Goal: Task Accomplishment & Management: Use online tool/utility

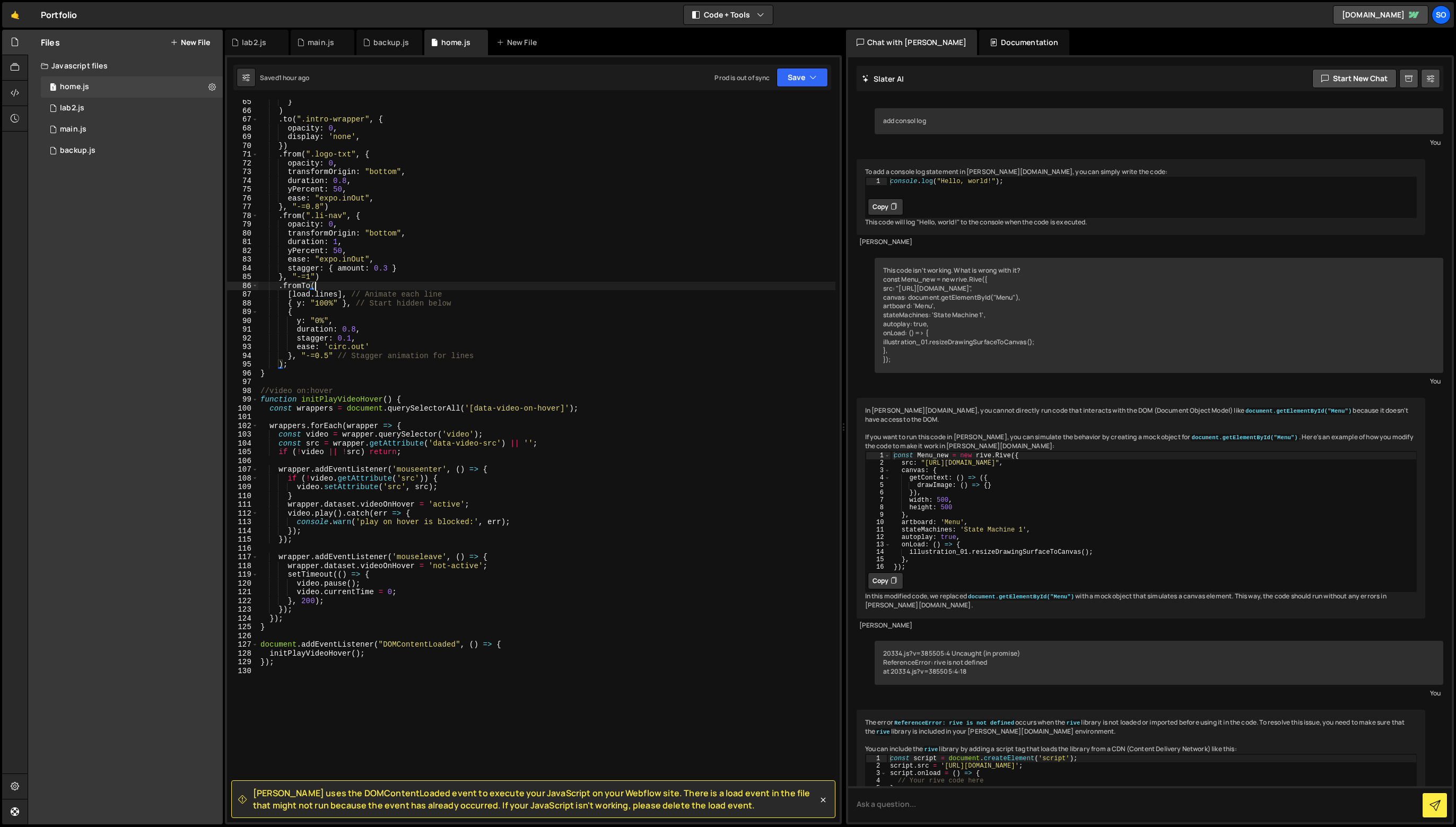
scroll to position [29708, 0]
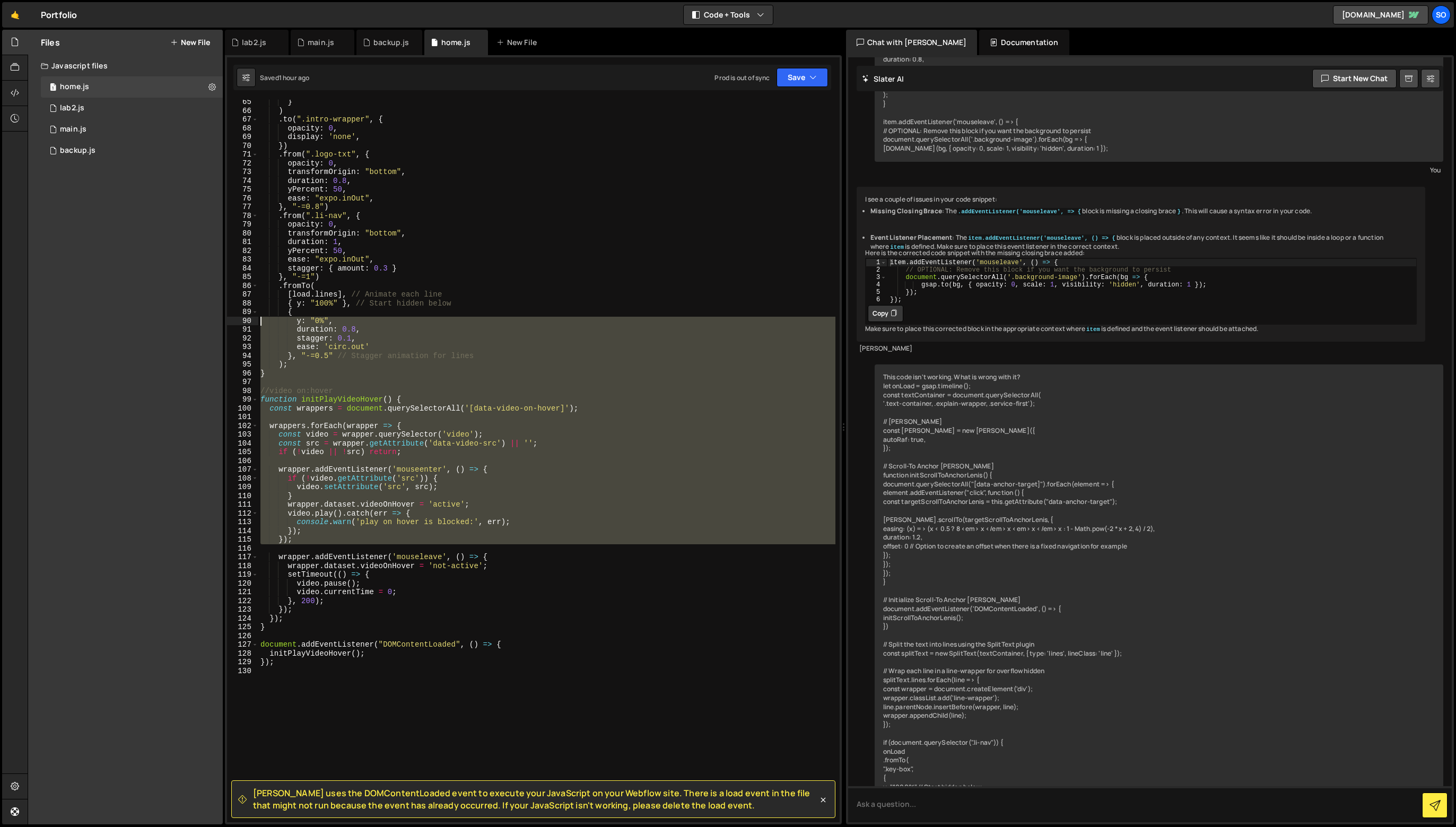
drag, startPoint x: 356, startPoint y: 547, endPoint x: 254, endPoint y: 319, distance: 249.8
click at [254, 319] on div ".fromTo( 65 66 67 68 69 70 71 72 73 74 75 76 77 78 79 80 81 82 83 84 85 86 87 8…" at bounding box center [533, 461] width 613 height 723
click at [294, 390] on div "} ) . to ( ".intro-wrapper" , { opacity : 0 , display : 'none' , }) . from ( ".…" at bounding box center [547, 461] width 577 height 723
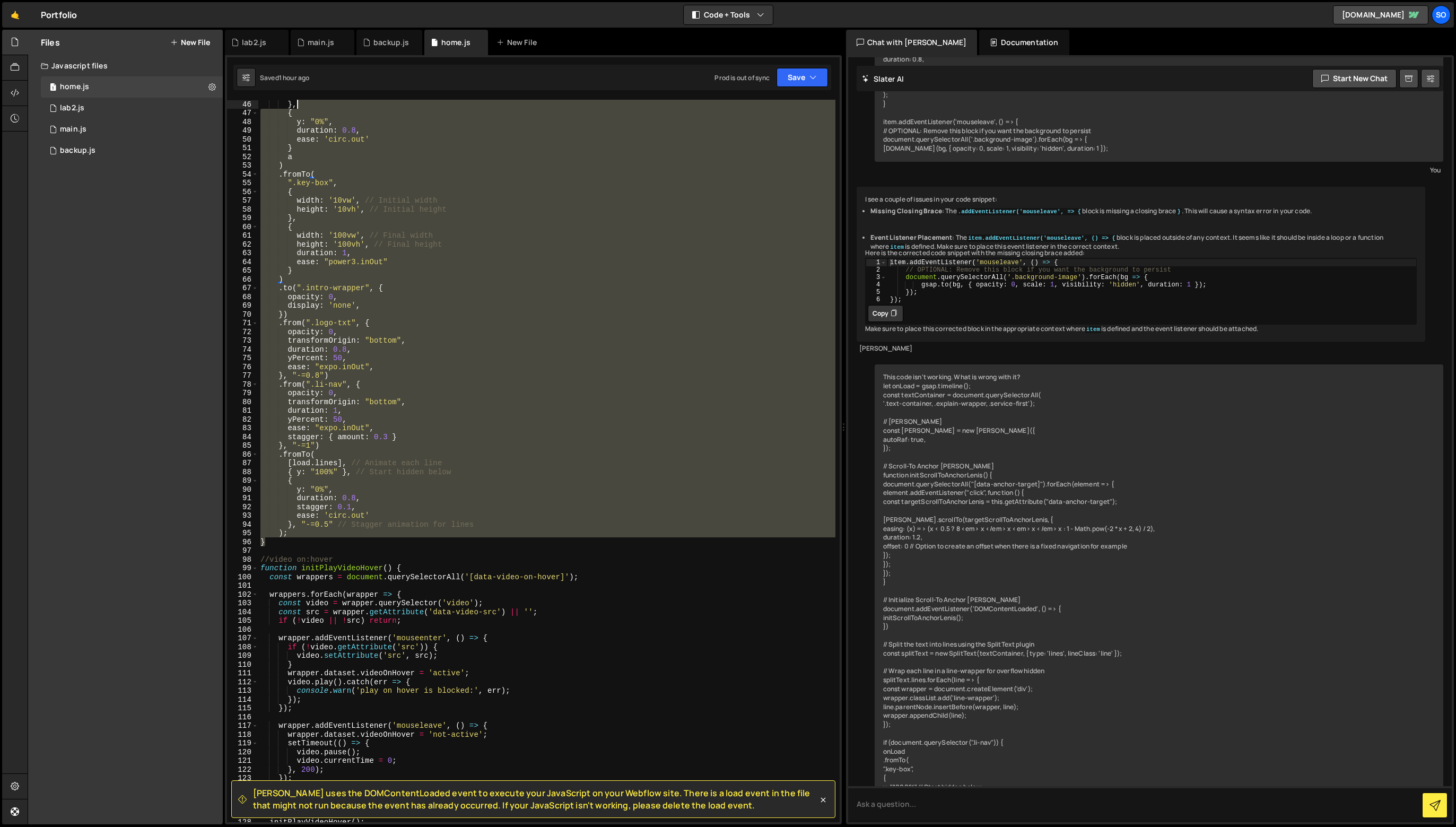
scroll to position [0, 0]
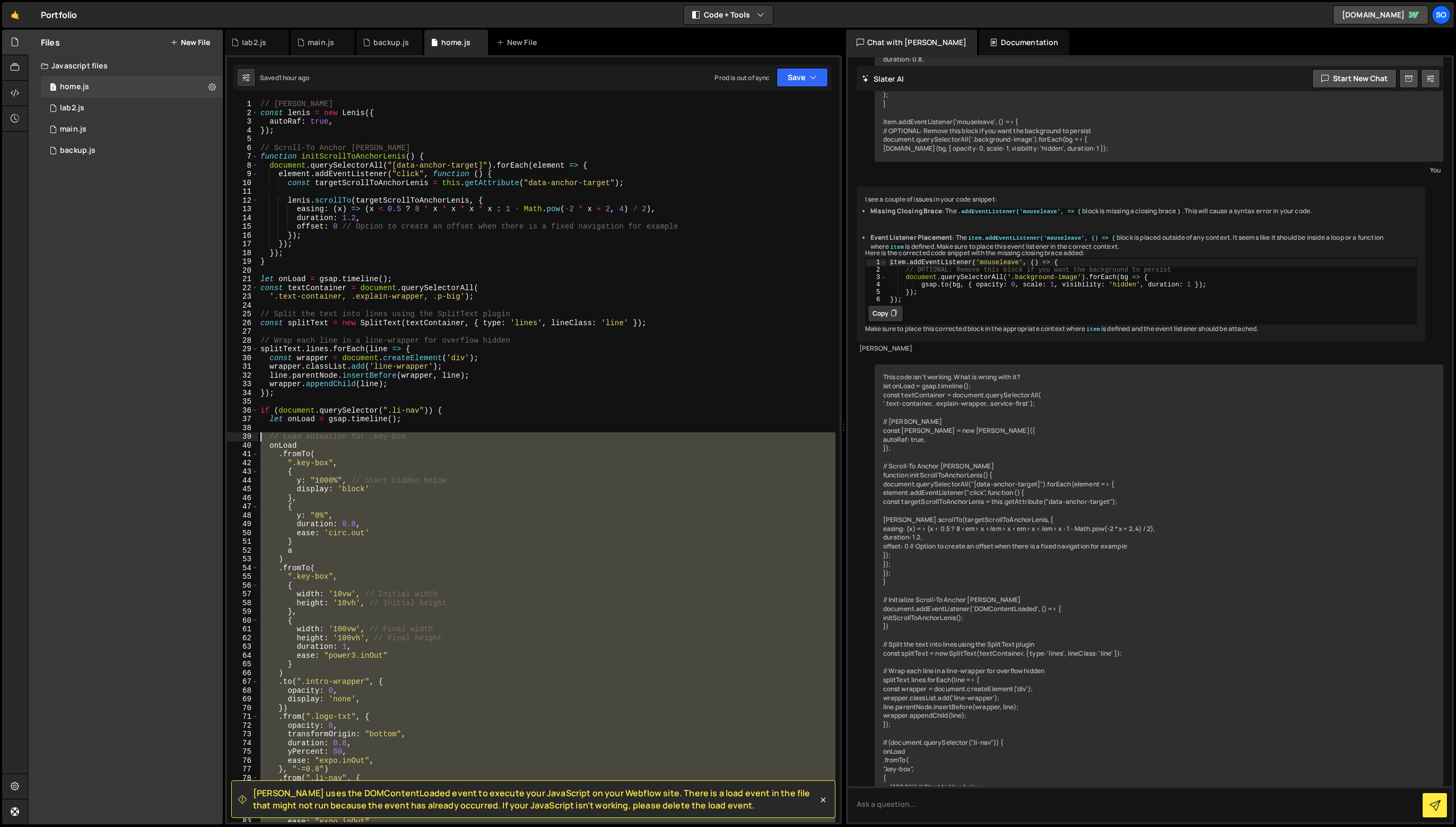
drag, startPoint x: 287, startPoint y: 374, endPoint x: 217, endPoint y: 420, distance: 83.8
click at [222, 437] on div "Files New File Javascript files 1 home.js 0 1 lab2.js 0 1 main.js 0 0 backup.js" at bounding box center [742, 427] width 1428 height 795
type textarea "// Load animation for .key-box onLoad"
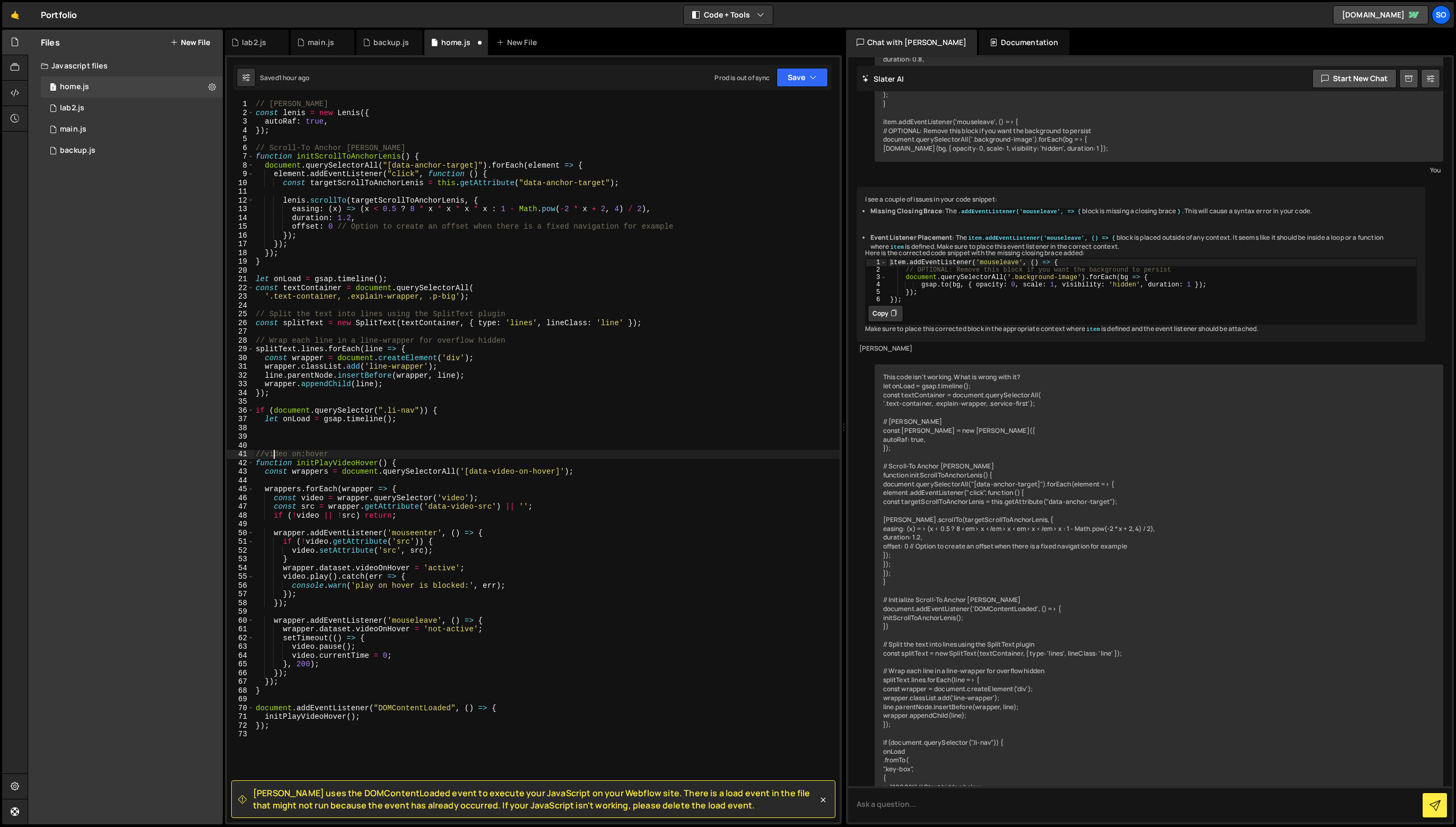
click at [272, 454] on div "// [PERSON_NAME] const [PERSON_NAME] = new [PERSON_NAME] ({ autoRaf : true , })…" at bounding box center [546, 470] width 586 height 740
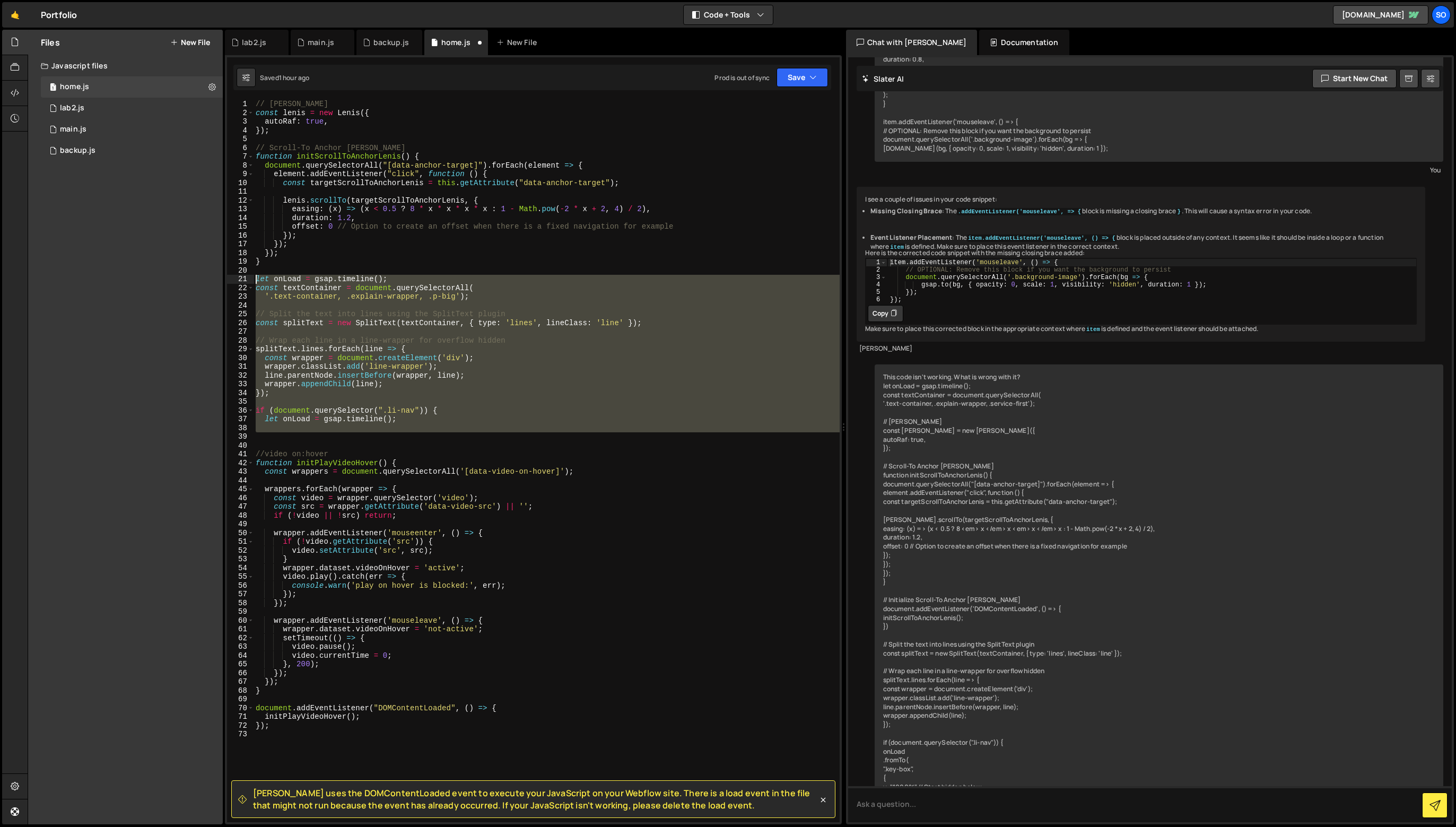
drag, startPoint x: 280, startPoint y: 436, endPoint x: 186, endPoint y: 280, distance: 182.1
click at [186, 280] on div "Files New File Javascript files 1 home.js 0 1 lab2.js 0 1 main.js 0 0 backup.js" at bounding box center [742, 427] width 1428 height 795
type textarea "let onLoad = gsap.timeline(); const textContainer = document.querySelectorAll("
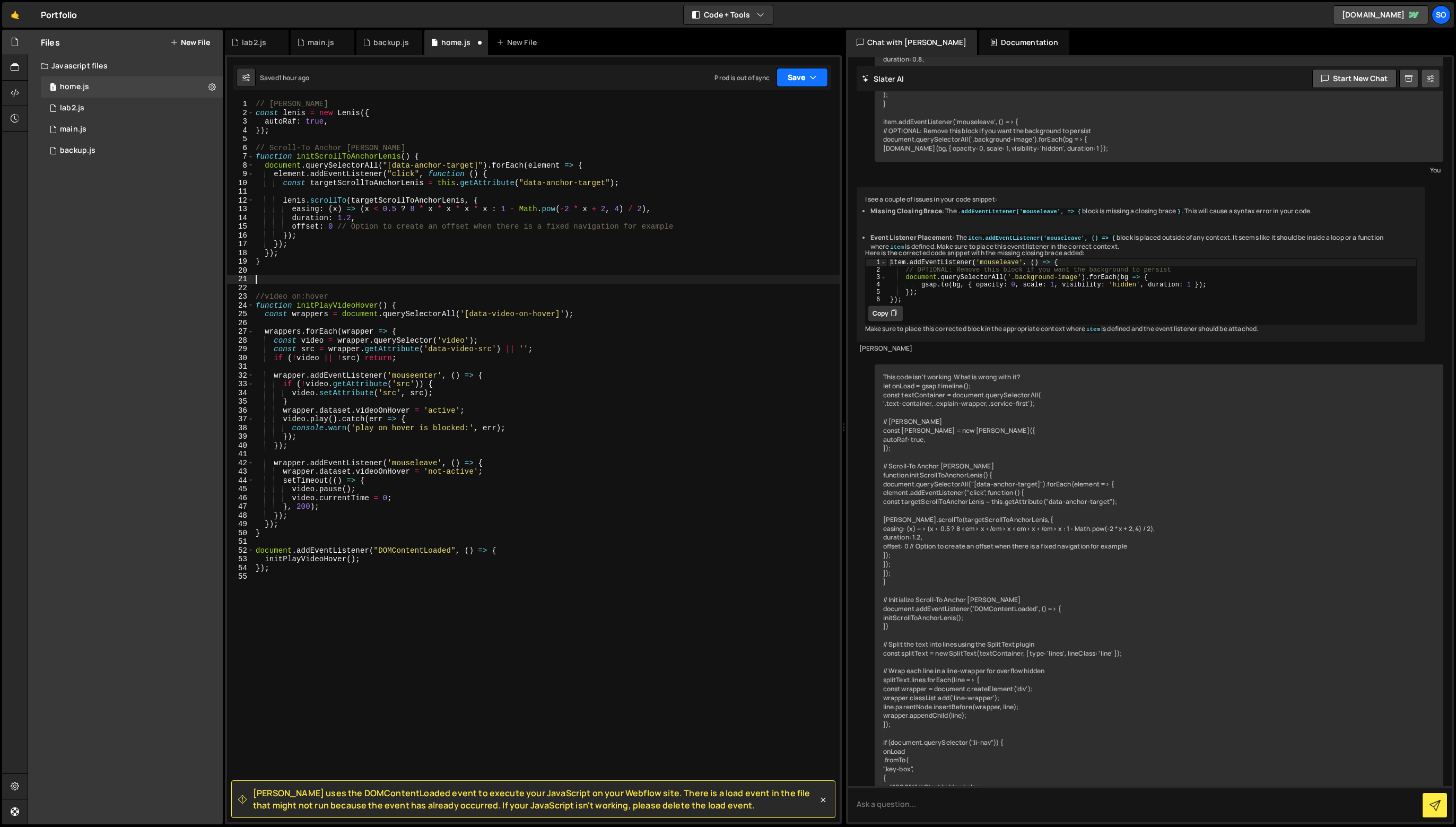
click at [798, 77] on button "Save" at bounding box center [802, 77] width 52 height 19
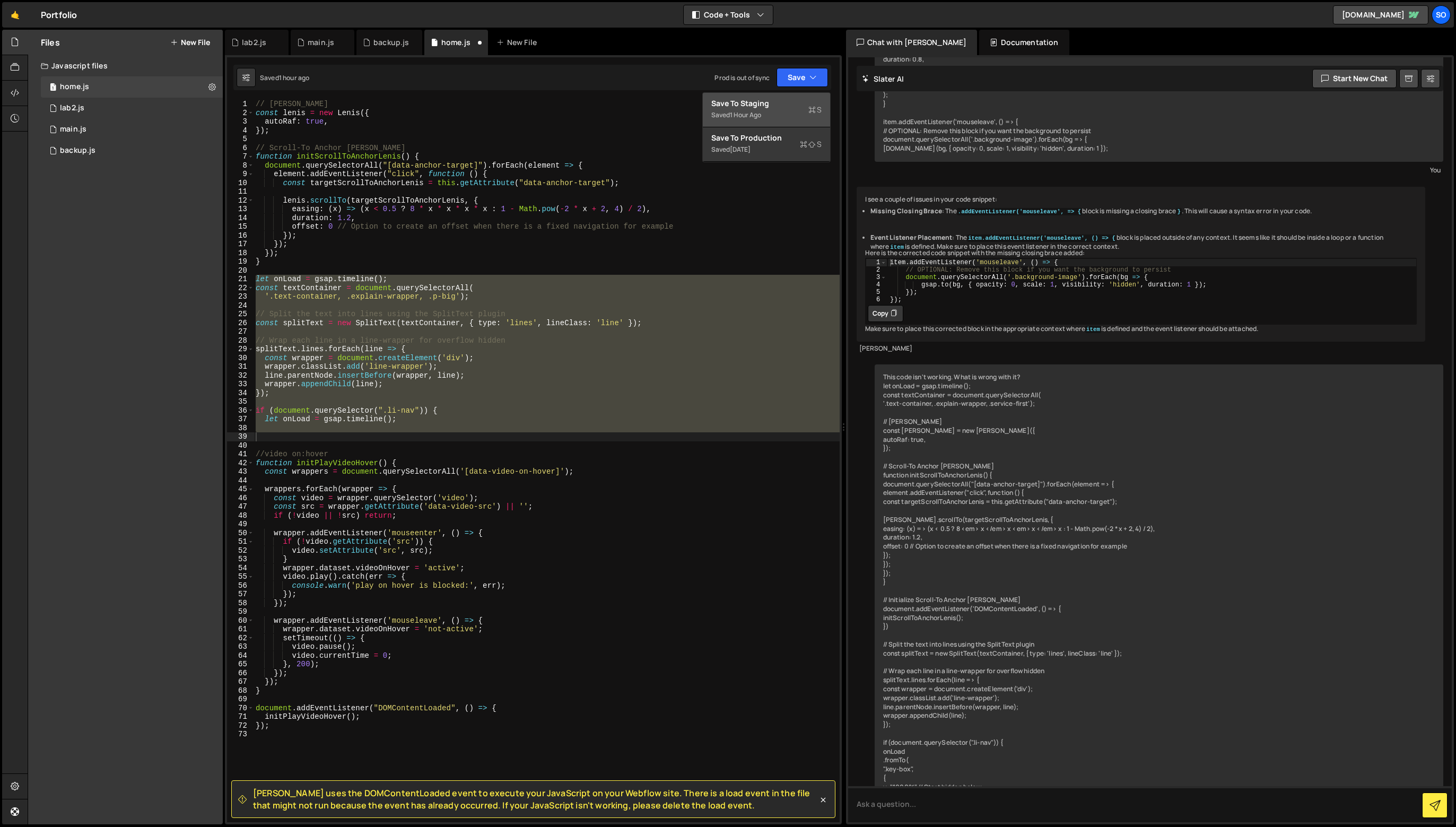
click at [748, 111] on div "1 hour ago" at bounding box center [745, 115] width 31 height 9
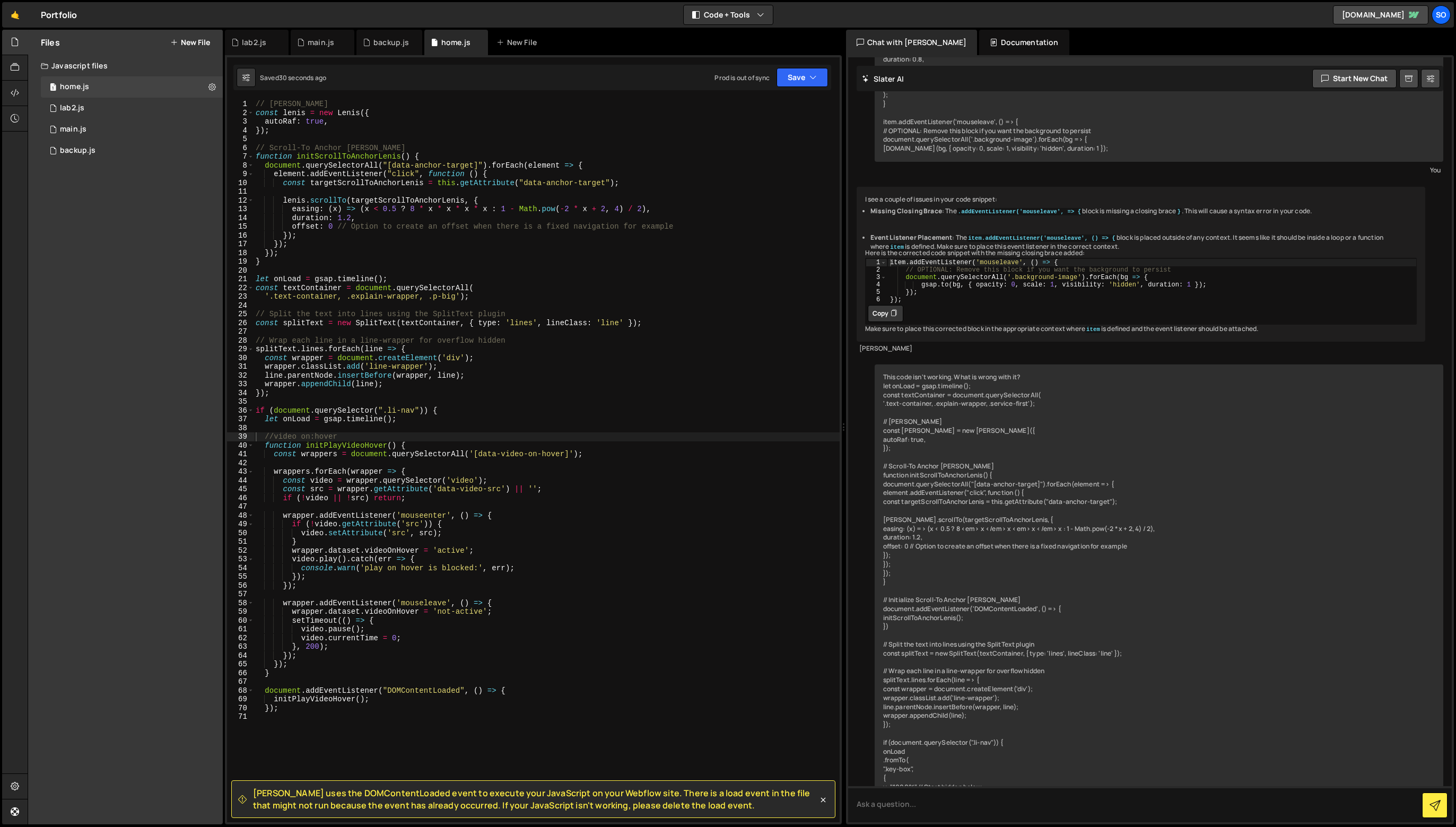
click at [709, 288] on div "// [PERSON_NAME] const [PERSON_NAME] = new [PERSON_NAME] ({ autoRaf : true , })…" at bounding box center [546, 470] width 586 height 740
click at [440, 282] on div "// [PERSON_NAME] const [PERSON_NAME] = new [PERSON_NAME] ({ autoRaf : true , })…" at bounding box center [546, 470] width 586 height 740
click at [388, 259] on div "// [PERSON_NAME] const [PERSON_NAME] = new [PERSON_NAME] ({ autoRaf : true , })…" at bounding box center [546, 470] width 586 height 740
click at [250, 280] on div "21" at bounding box center [240, 279] width 27 height 9
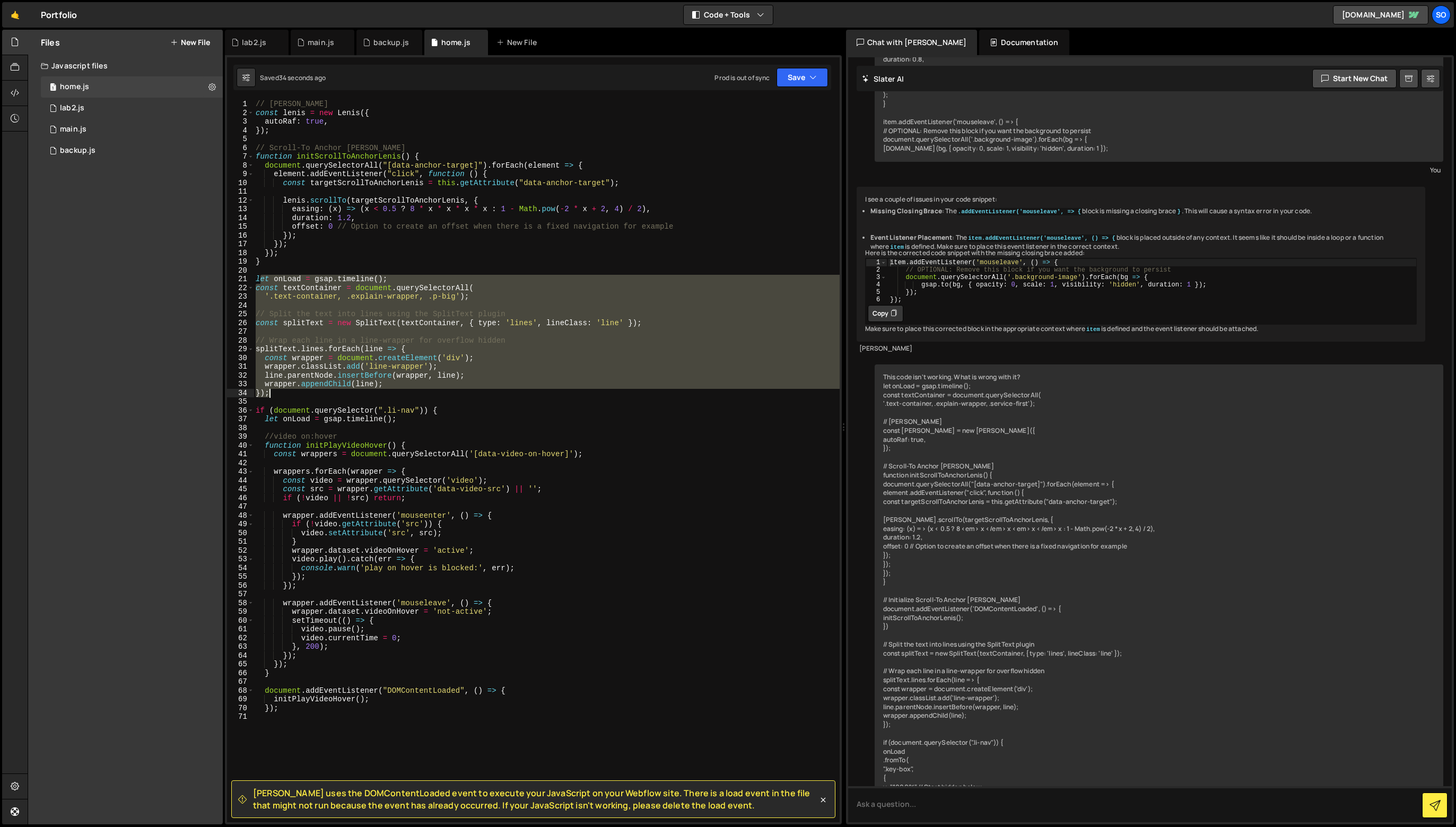
drag, startPoint x: 259, startPoint y: 282, endPoint x: 345, endPoint y: 393, distance: 140.4
click at [345, 393] on div "// [PERSON_NAME] const [PERSON_NAME] = new [PERSON_NAME] ({ autoRaf : true , })…" at bounding box center [546, 470] width 586 height 740
type textarea "l"
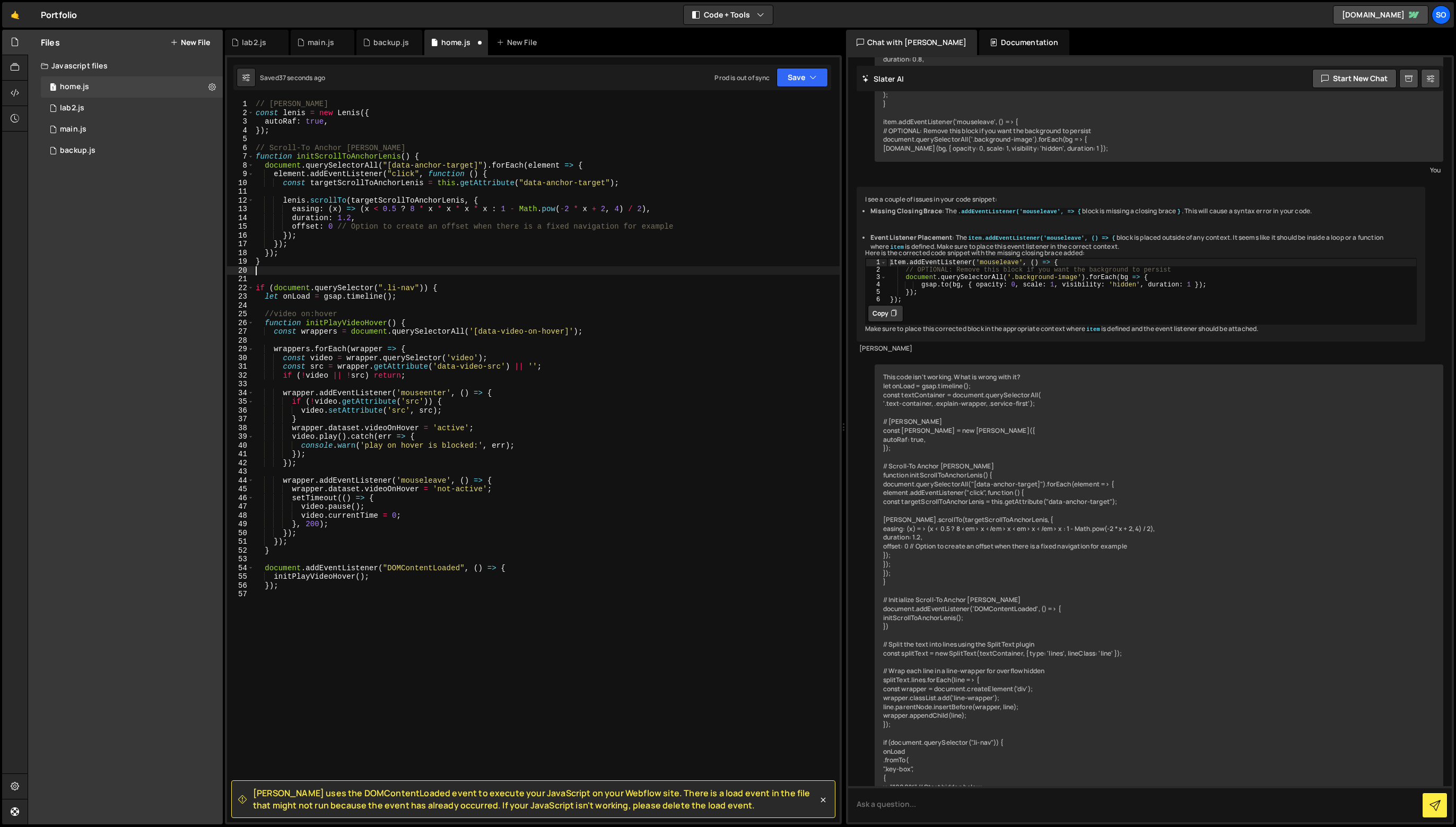
type textarea "}"
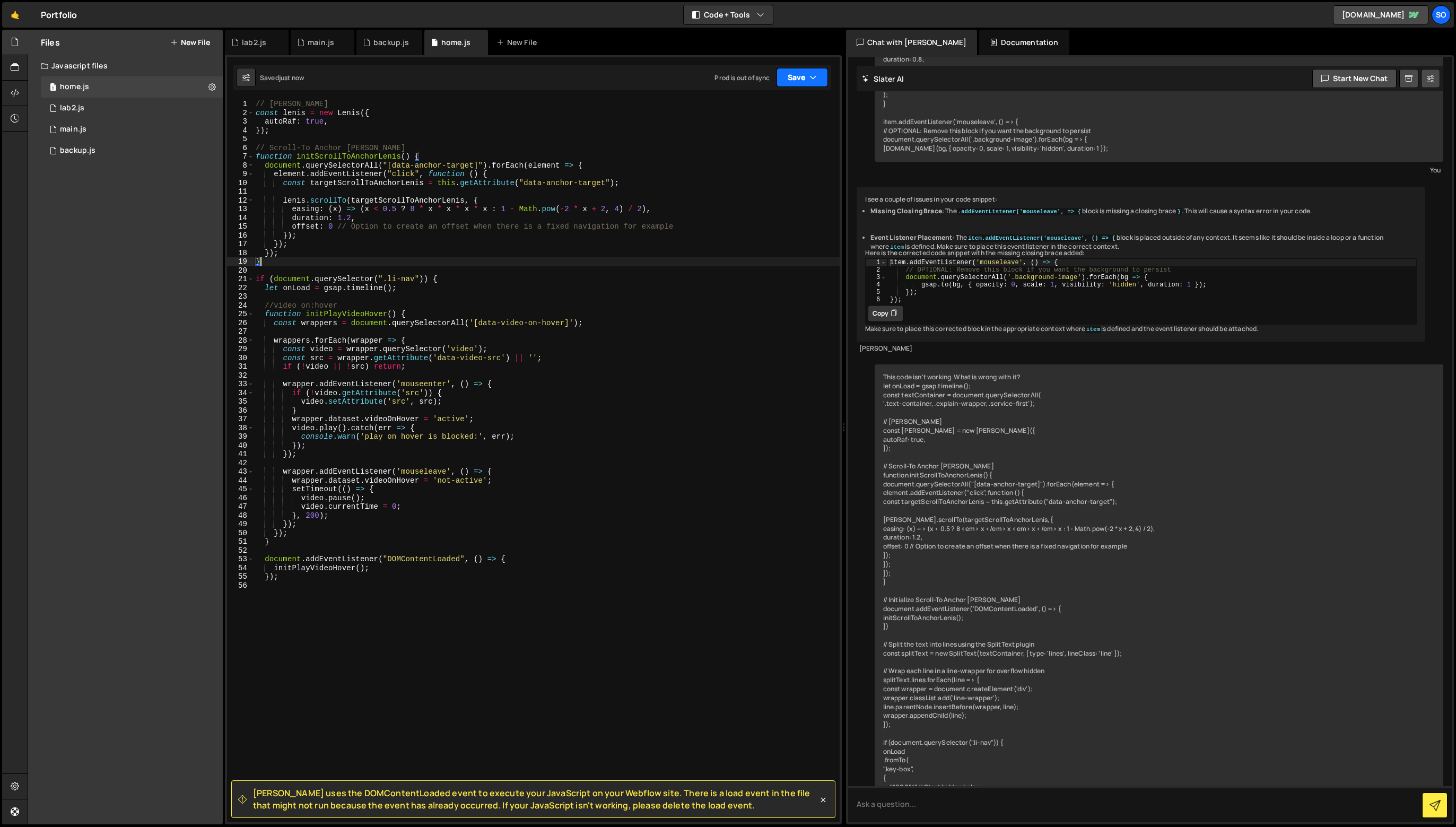
click at [797, 84] on button "Save" at bounding box center [802, 77] width 52 height 19
click at [795, 104] on div "Save to Staging S" at bounding box center [767, 103] width 111 height 11
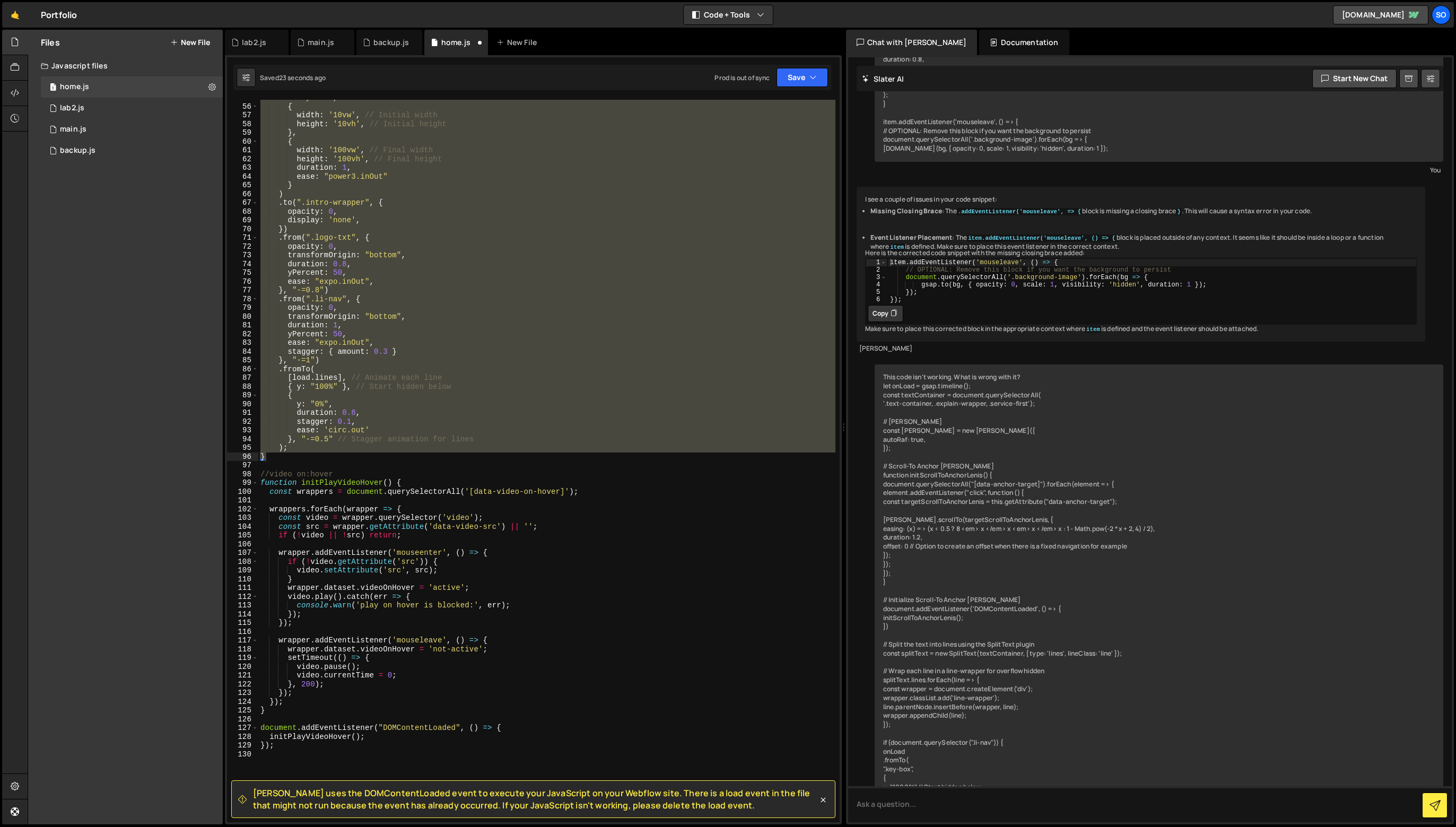
scroll to position [479, 0]
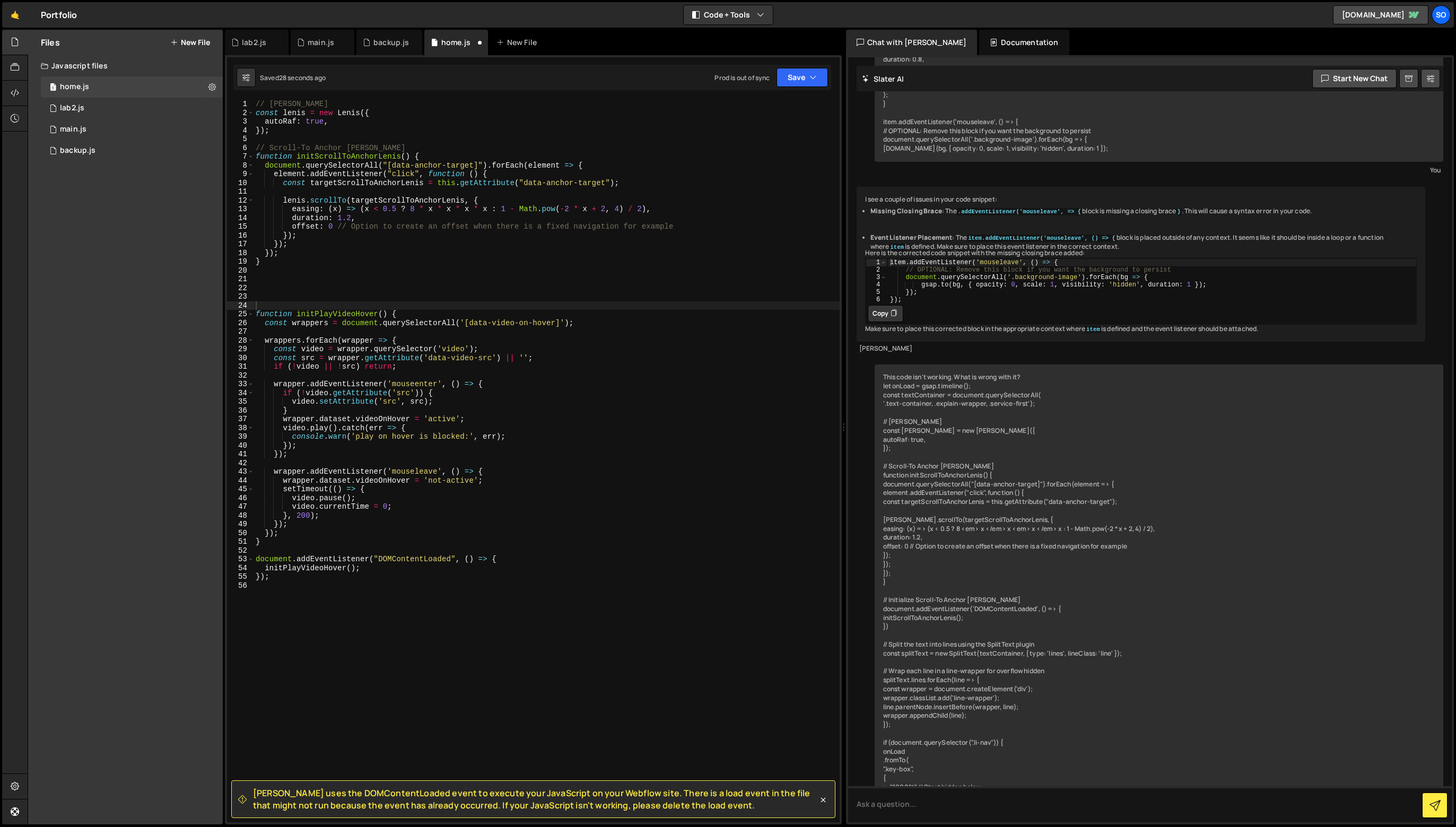
click at [786, 67] on div "Saved 28 seconds ago Prod is out of sync Upgrade to Edit Save Save to Staging S…" at bounding box center [532, 77] width 598 height 26
click at [788, 77] on button "Save" at bounding box center [802, 77] width 52 height 19
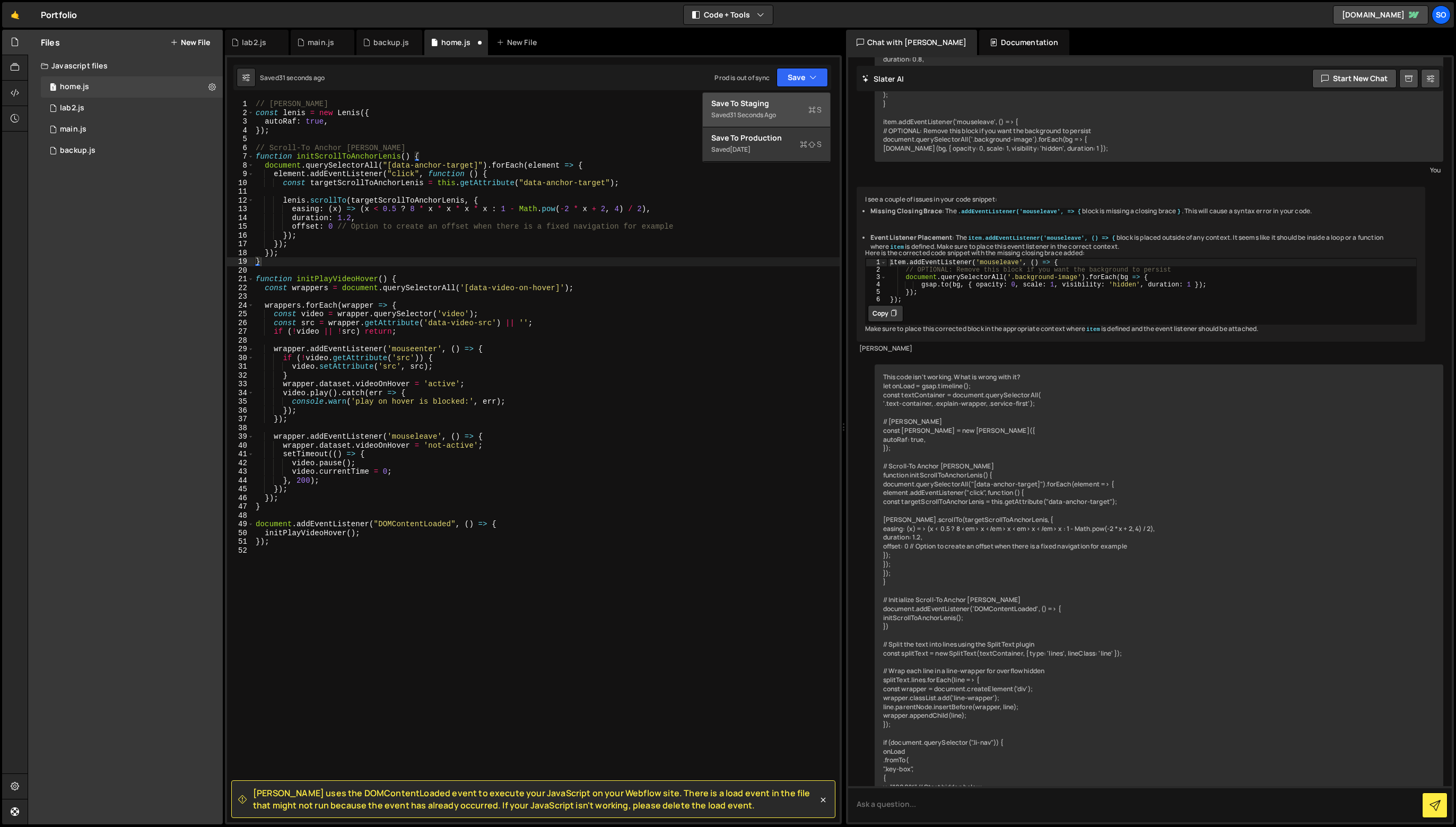
click at [791, 99] on div "Save to Staging S" at bounding box center [767, 103] width 111 height 11
click at [800, 81] on button "Save" at bounding box center [802, 77] width 52 height 19
click at [791, 139] on div "Save to Production S" at bounding box center [767, 137] width 111 height 11
click at [385, 556] on div "// [PERSON_NAME] const [PERSON_NAME] = new [PERSON_NAME] ({ autoRaf : true , })…" at bounding box center [546, 470] width 586 height 740
type textarea "document.addEventListener("DOMContentLoaded", () => {"
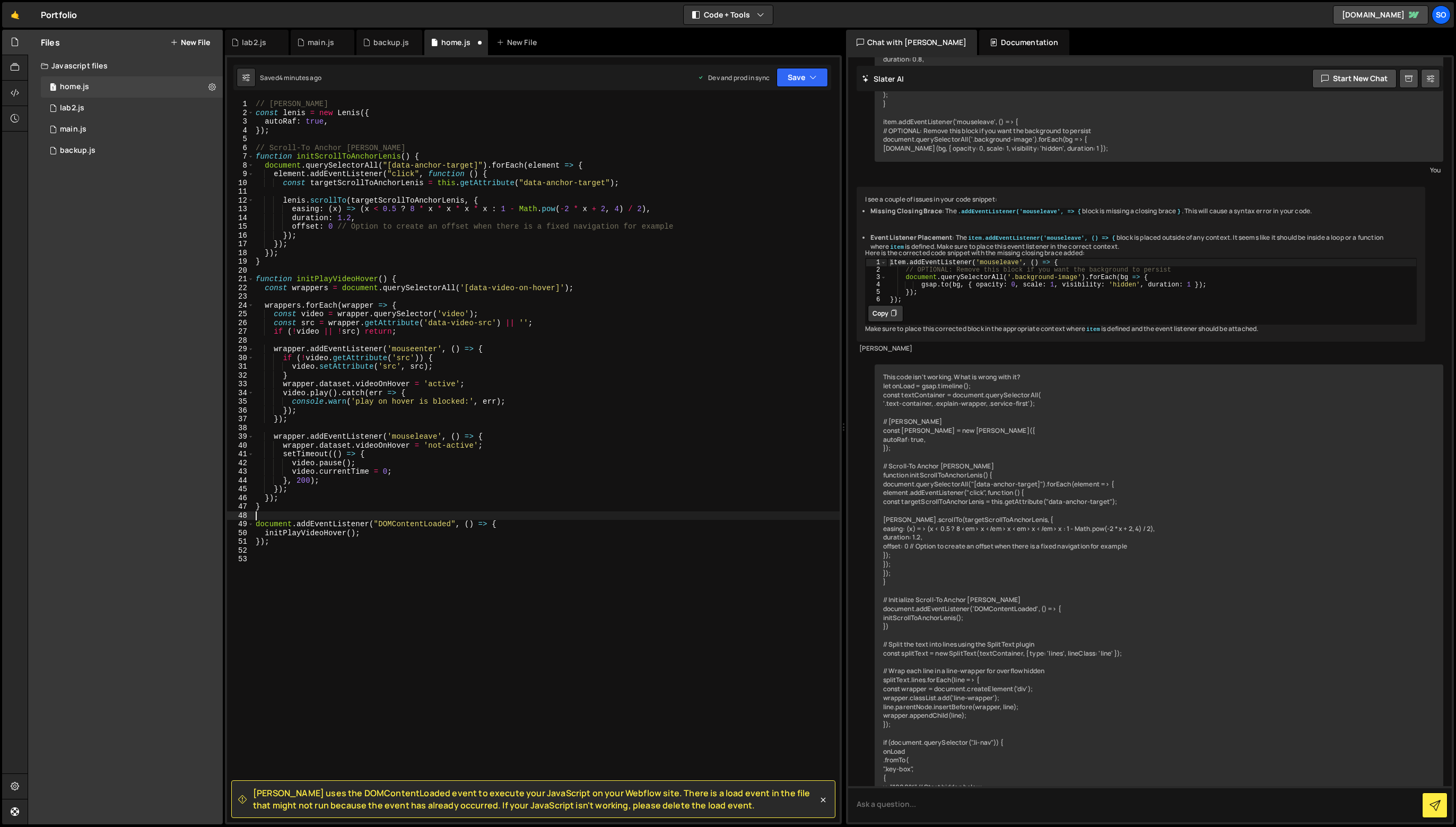
type textarea "}"
type textarea "});"
paste textarea "});"
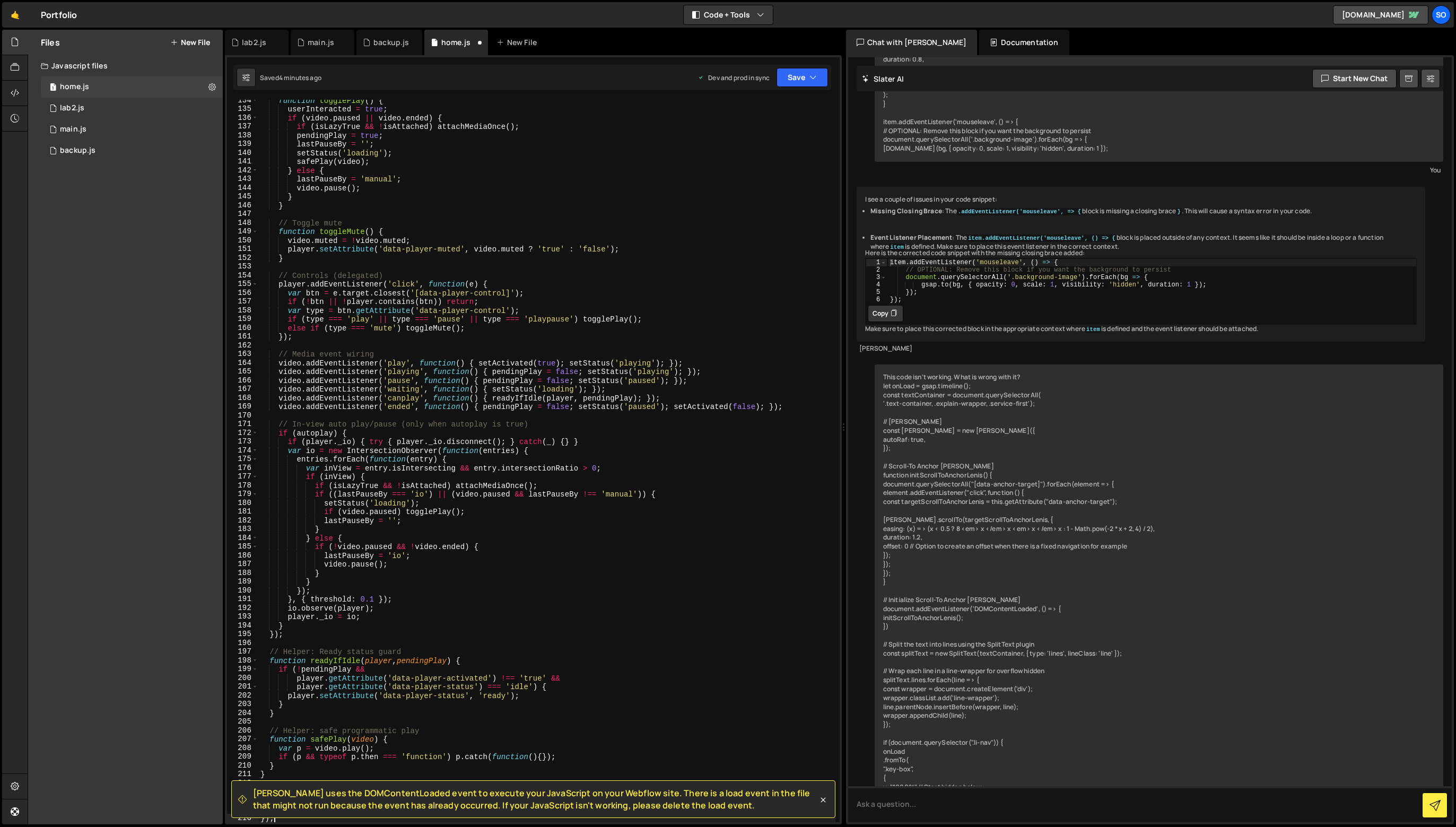
click at [794, 87] on div "Saved 4 minutes ago Dev and prod in sync Upgrade to Edit Save Save to Staging S…" at bounding box center [532, 77] width 598 height 26
click at [797, 79] on button "Save" at bounding box center [802, 77] width 52 height 19
click at [802, 111] on div "Saved 4 minutes ago" at bounding box center [767, 115] width 111 height 13
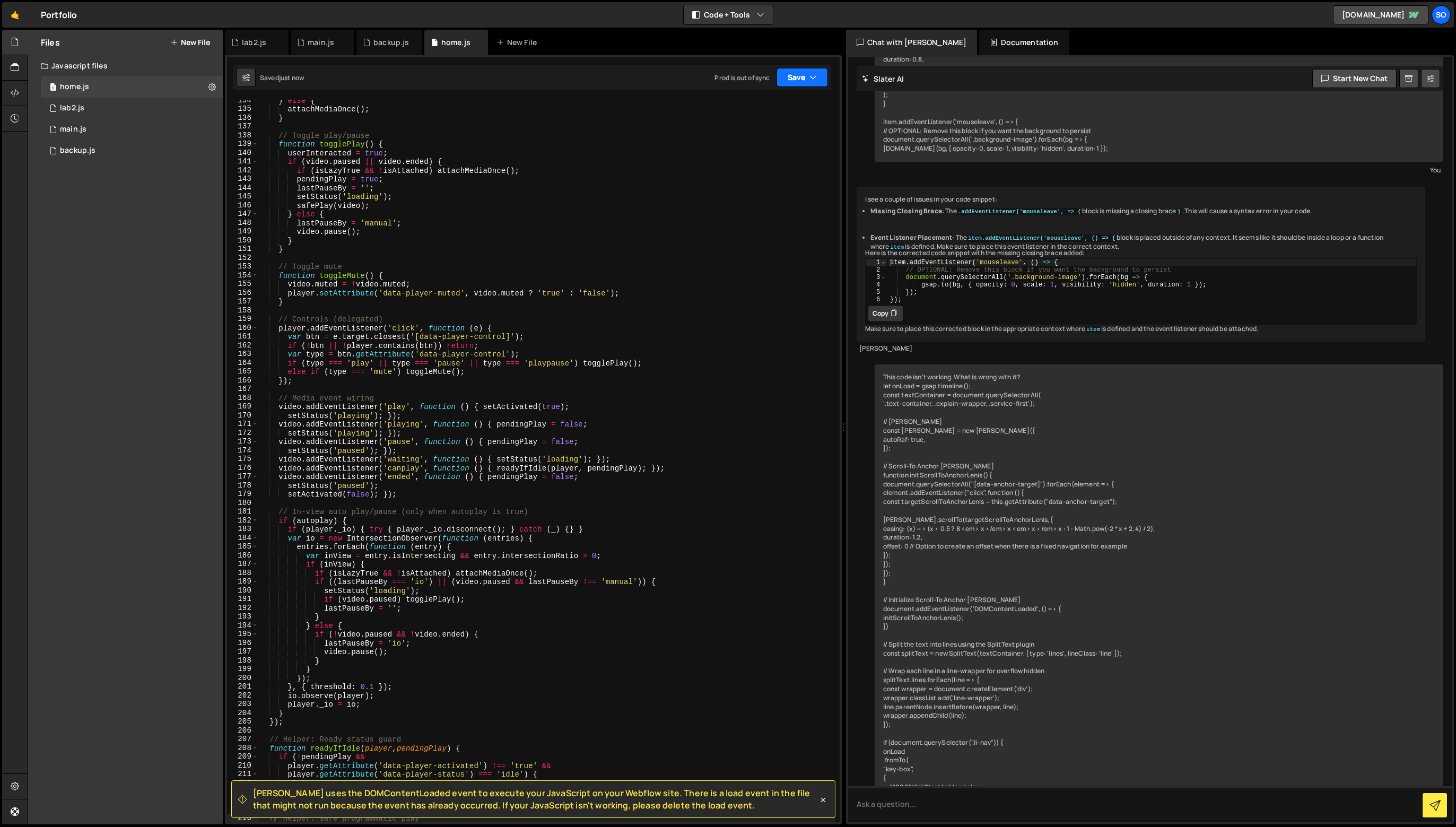
click at [799, 81] on button "Save" at bounding box center [802, 77] width 52 height 19
click at [785, 145] on div "Saved 4 minutes ago" at bounding box center [767, 150] width 111 height 13
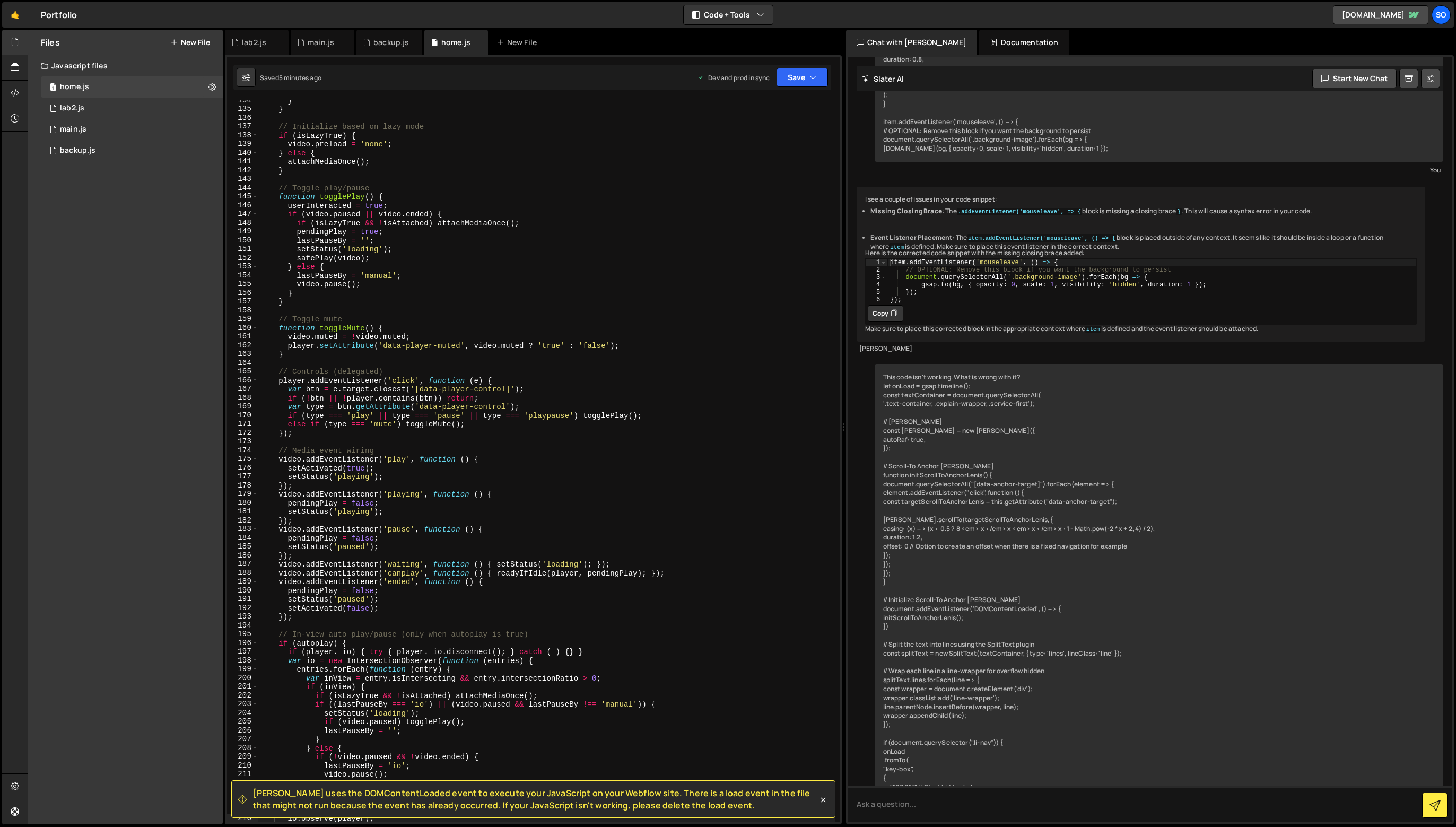
type textarea "// Toggle mute"
click at [504, 315] on div "} } // Initialize based on lazy mode if ( isLazyTrue ) { video . preload = 'non…" at bounding box center [547, 466] width 577 height 740
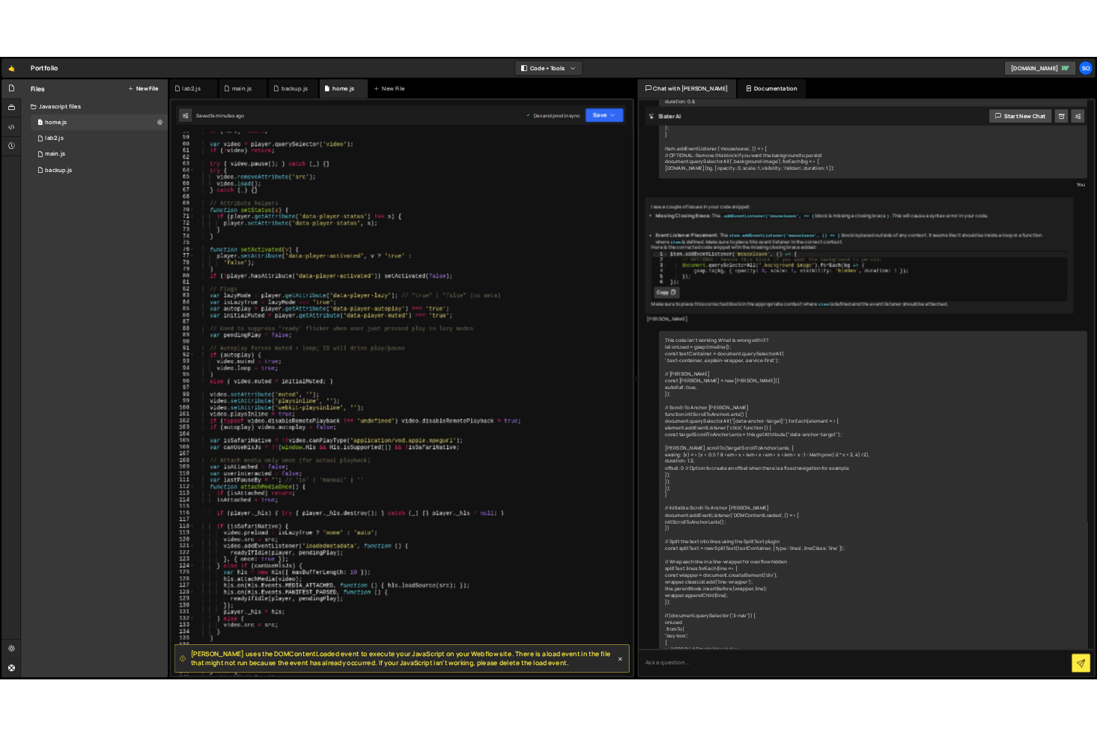
scroll to position [365, 0]
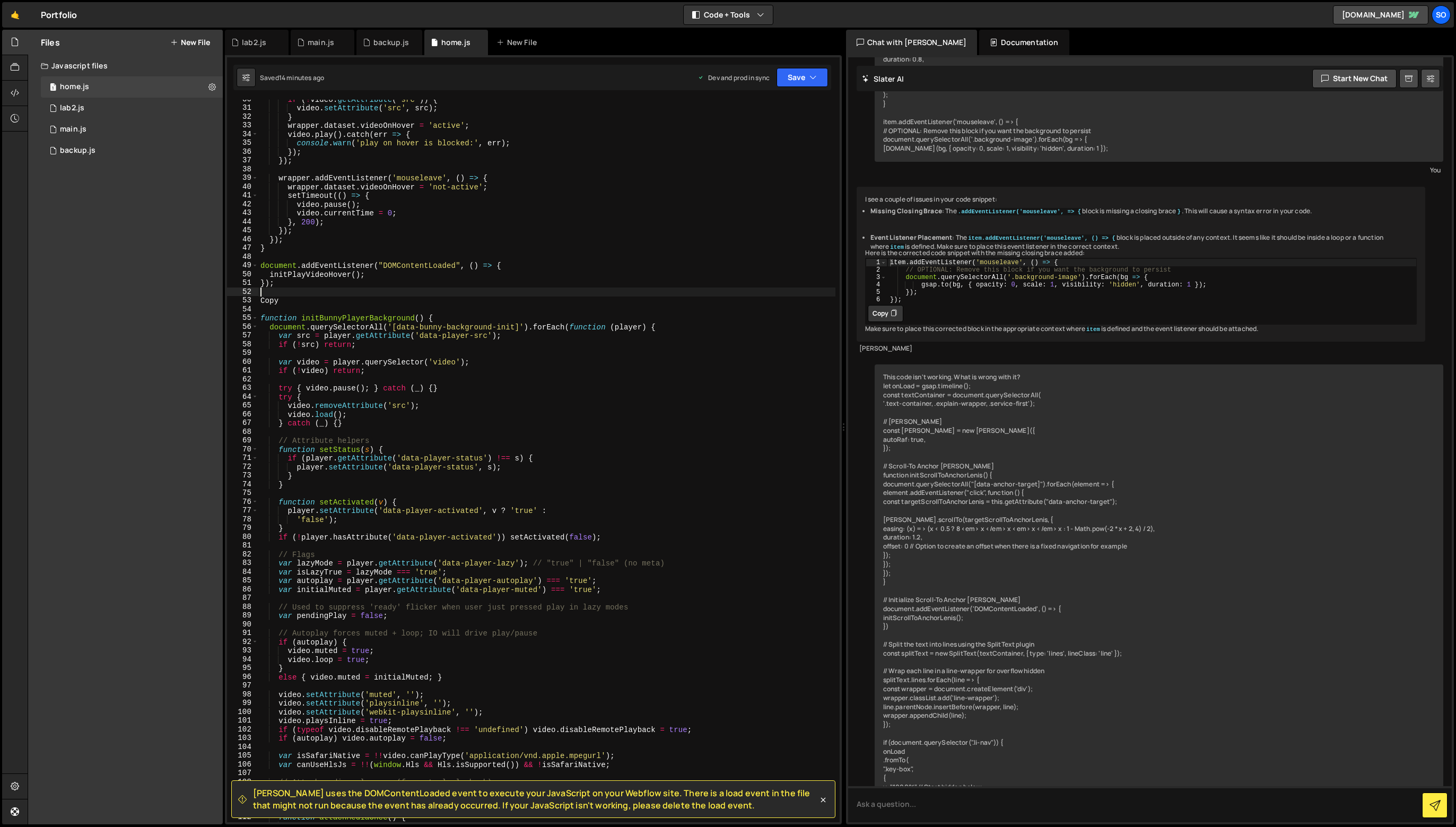
click at [259, 293] on div "if ( ! video . getAttribute ( 'src' )) { video . setAttribute ( 'src' , src ) ;…" at bounding box center [547, 465] width 577 height 740
click at [267, 297] on div "if ( ! video . getAttribute ( 'src' )) { video . setAttribute ( 'src' , src ) ;…" at bounding box center [547, 465] width 577 height 740
type textarea "Copy"
click at [267, 297] on div "if ( ! video . getAttribute ( 'src' )) { video . setAttribute ( 'src' , src ) ;…" at bounding box center [547, 465] width 577 height 740
click at [809, 73] on icon "button" at bounding box center [813, 77] width 7 height 11
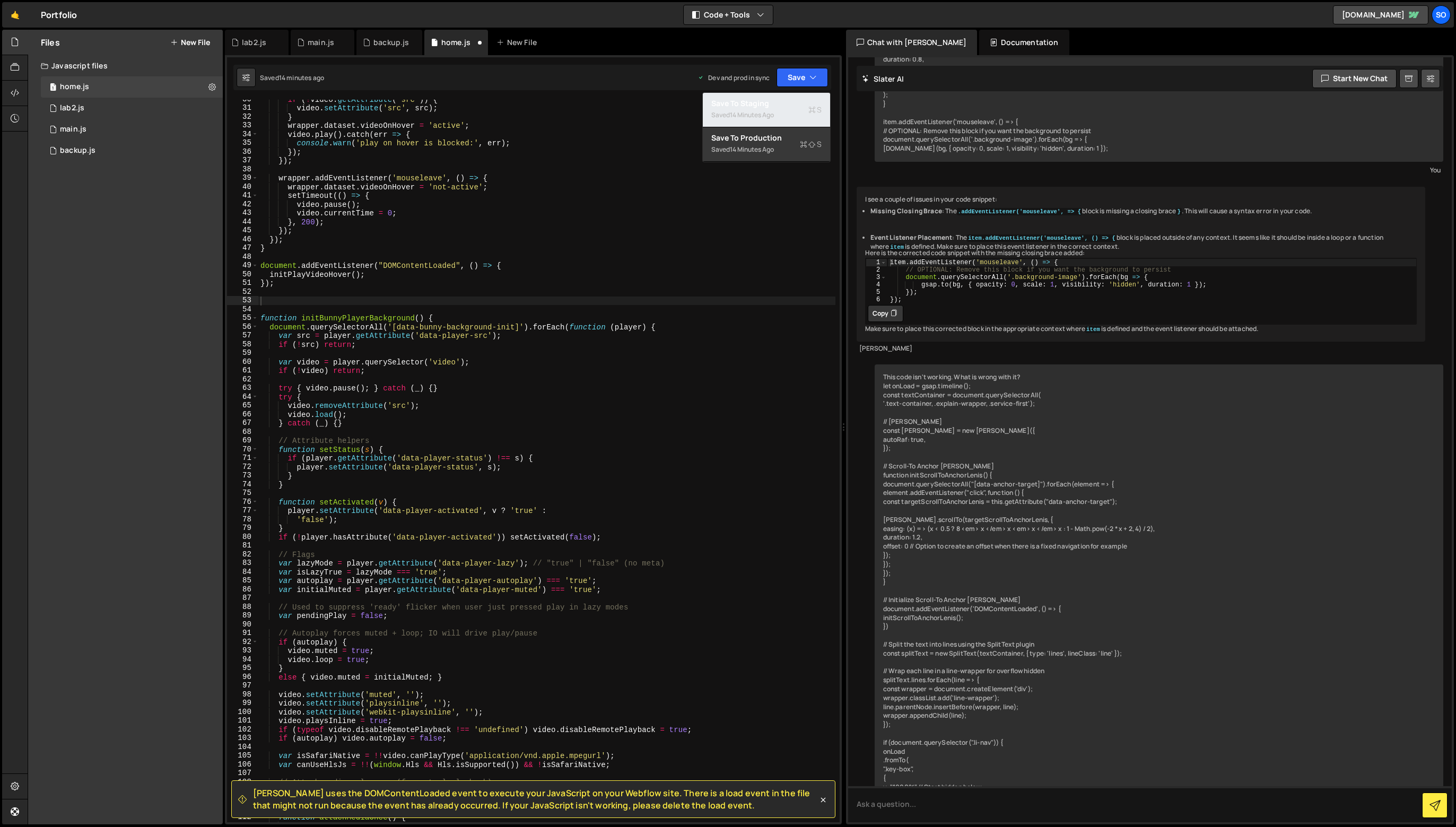
click at [803, 99] on div "Save to Staging S" at bounding box center [767, 103] width 111 height 11
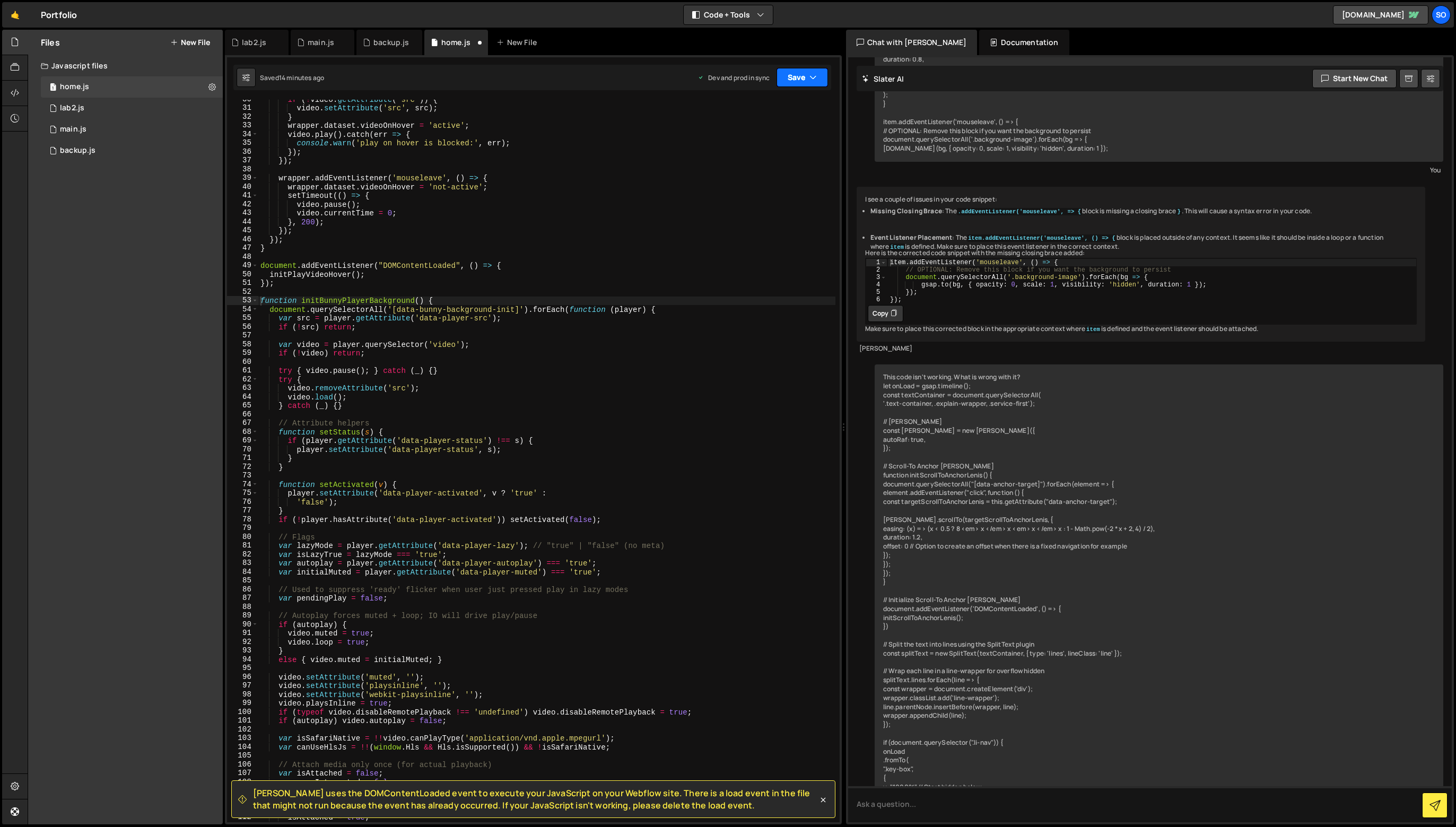
click at [798, 72] on button "Save" at bounding box center [802, 77] width 52 height 19
drag, startPoint x: 782, startPoint y: 138, endPoint x: 750, endPoint y: 147, distance: 33.2
click at [782, 138] on div "Save to Production S" at bounding box center [767, 137] width 111 height 11
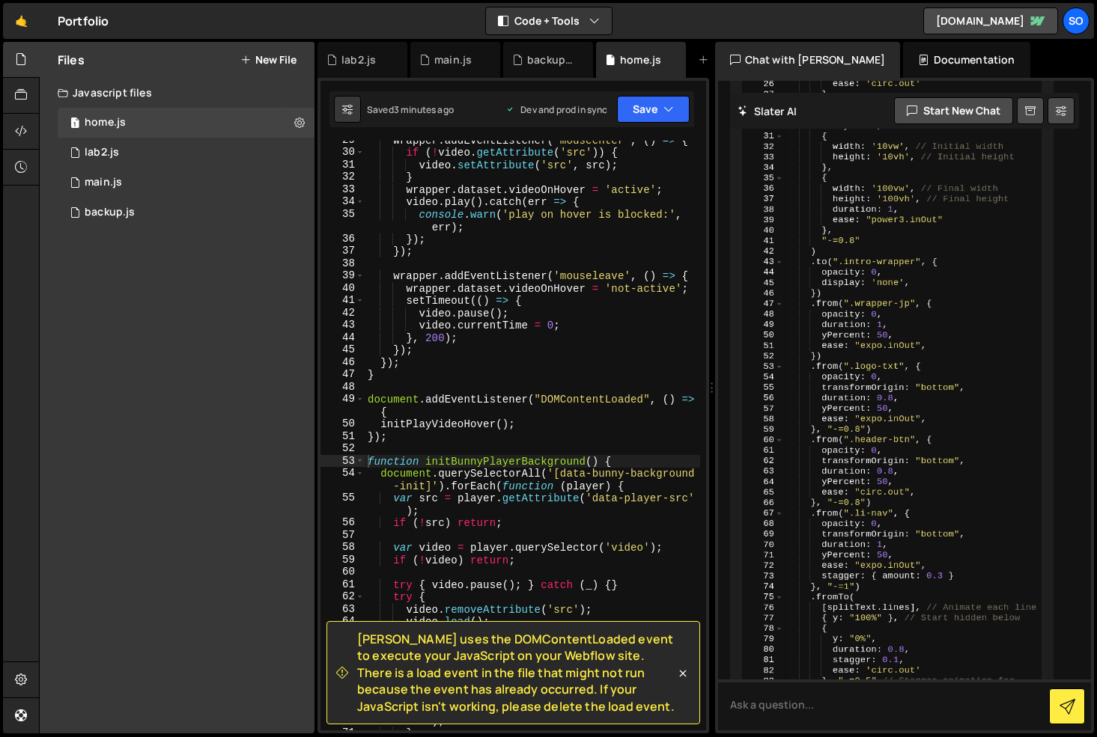
scroll to position [47936, 0]
